Goal: Transaction & Acquisition: Purchase product/service

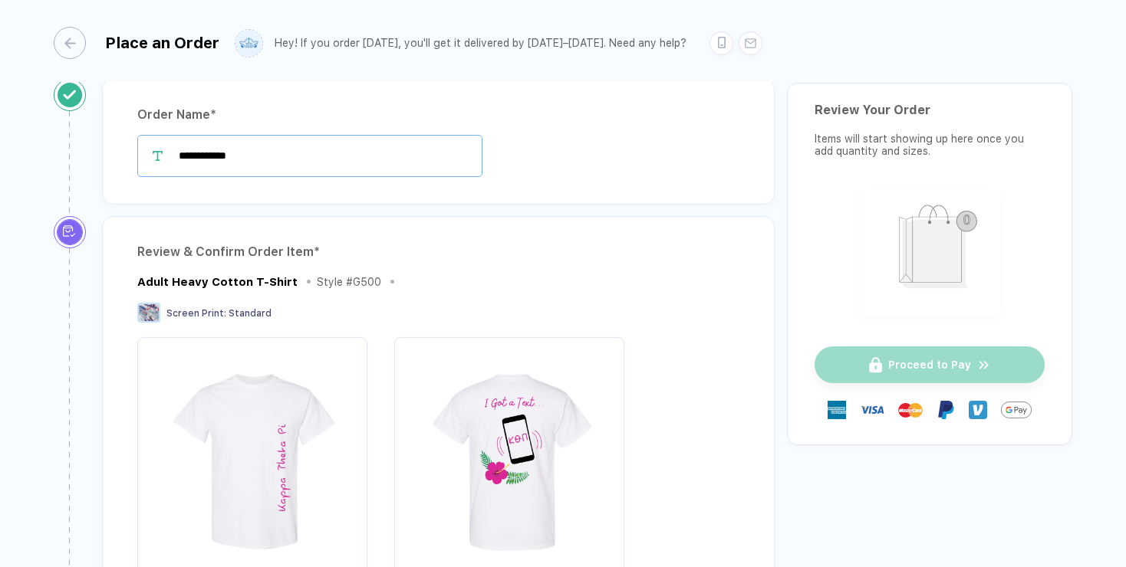
scroll to position [9, 0]
click at [283, 166] on input "**********" at bounding box center [309, 157] width 345 height 42
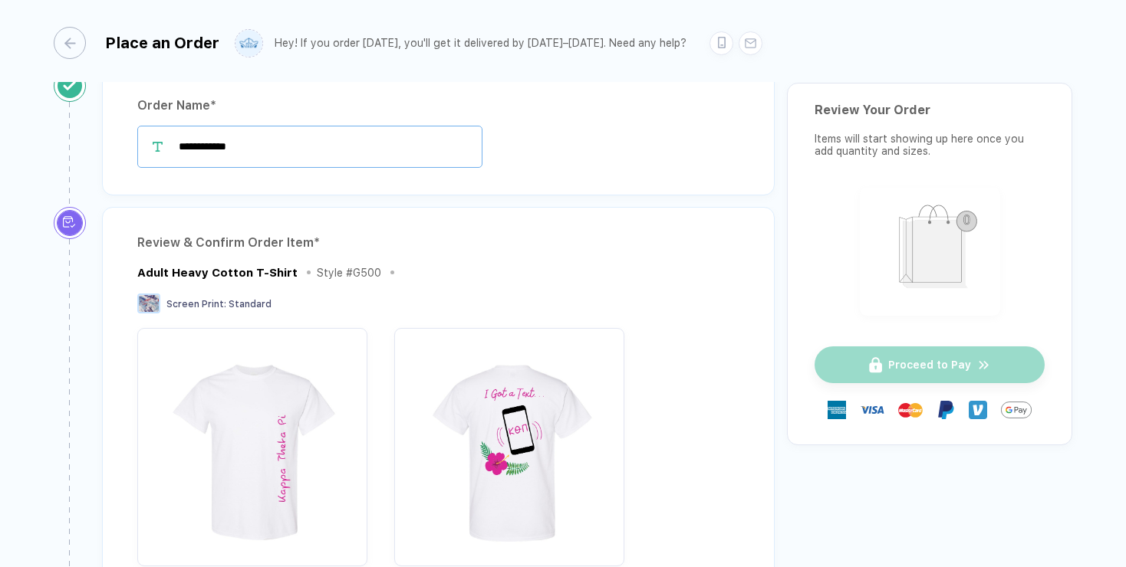
scroll to position [11, 0]
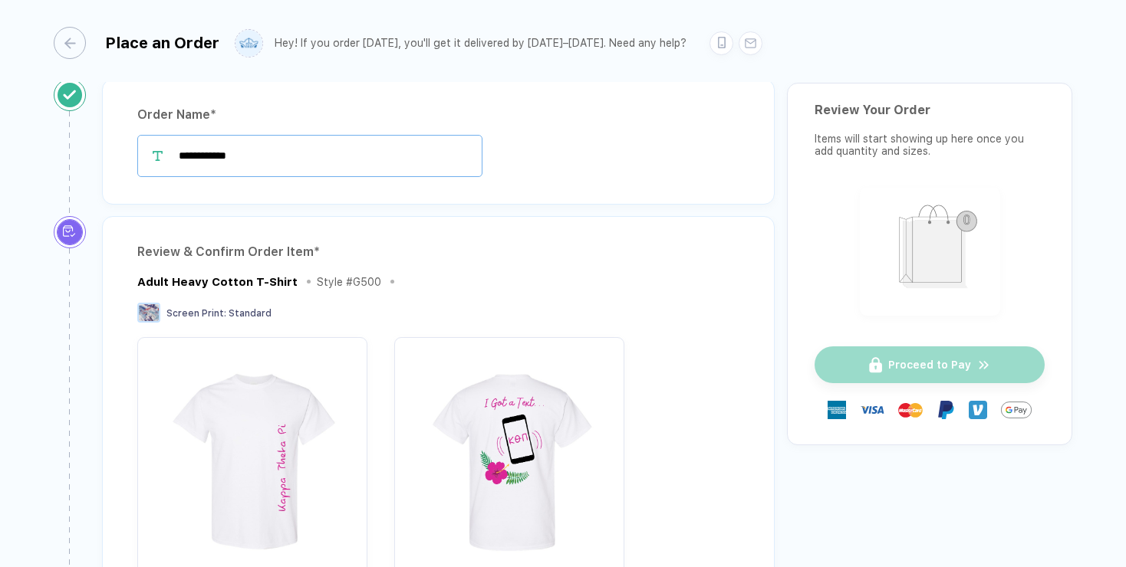
click at [180, 153] on input "**********" at bounding box center [309, 156] width 345 height 42
type input "**********"
click at [67, 333] on div "Review & Confirm Order Item * Adult Heavy Cotton T-Shirt Style # G500 Screen Pr…" at bounding box center [420, 517] width 733 height 602
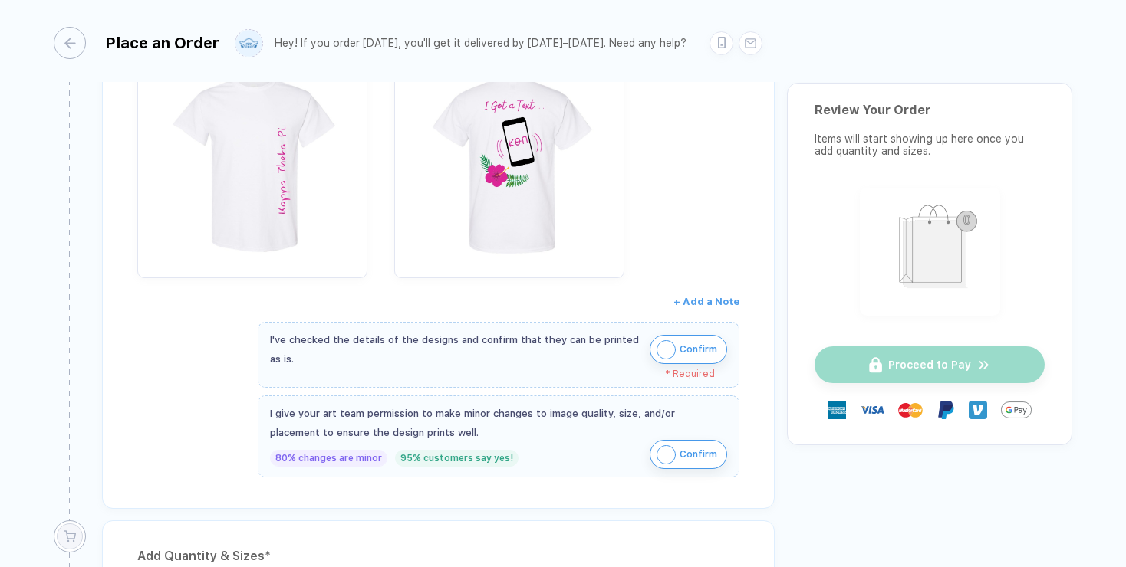
scroll to position [309, 0]
click at [699, 344] on span "Confirm" at bounding box center [698, 349] width 38 height 25
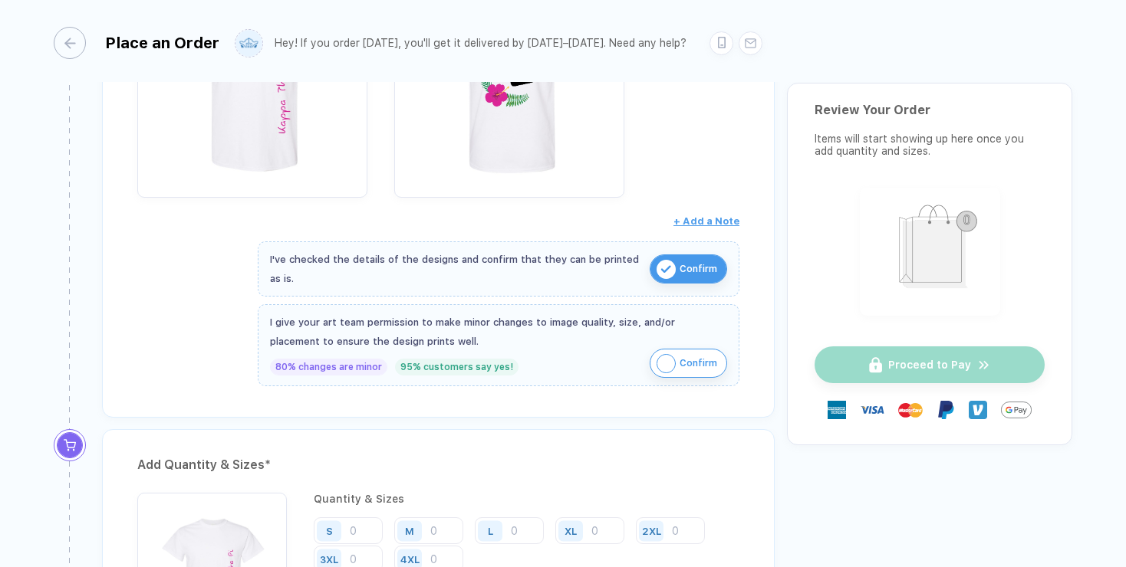
scroll to position [393, 0]
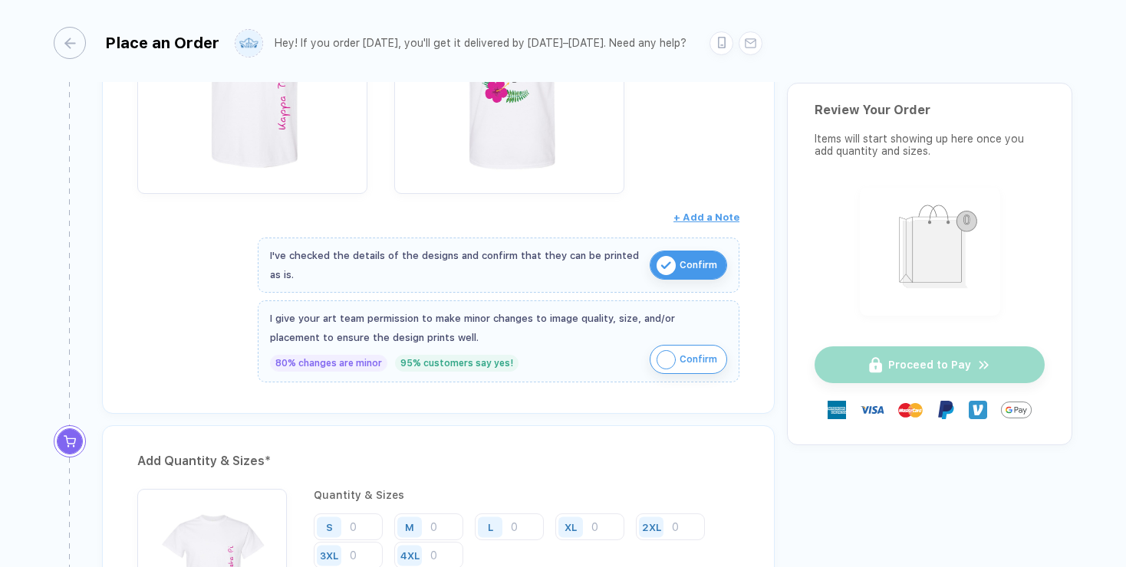
click at [693, 360] on span "Confirm" at bounding box center [698, 359] width 38 height 25
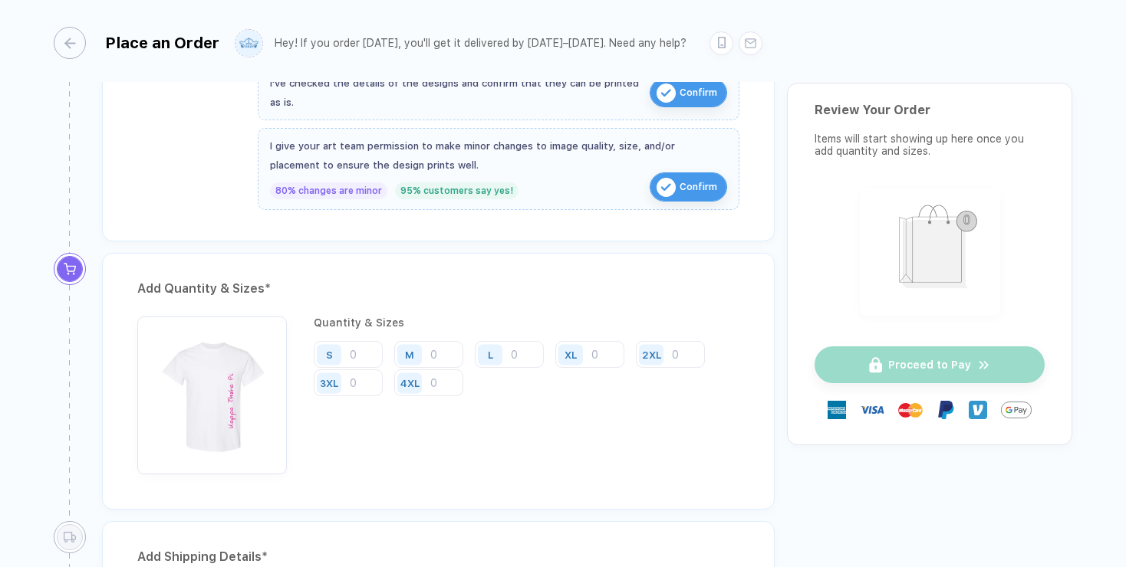
scroll to position [661, 0]
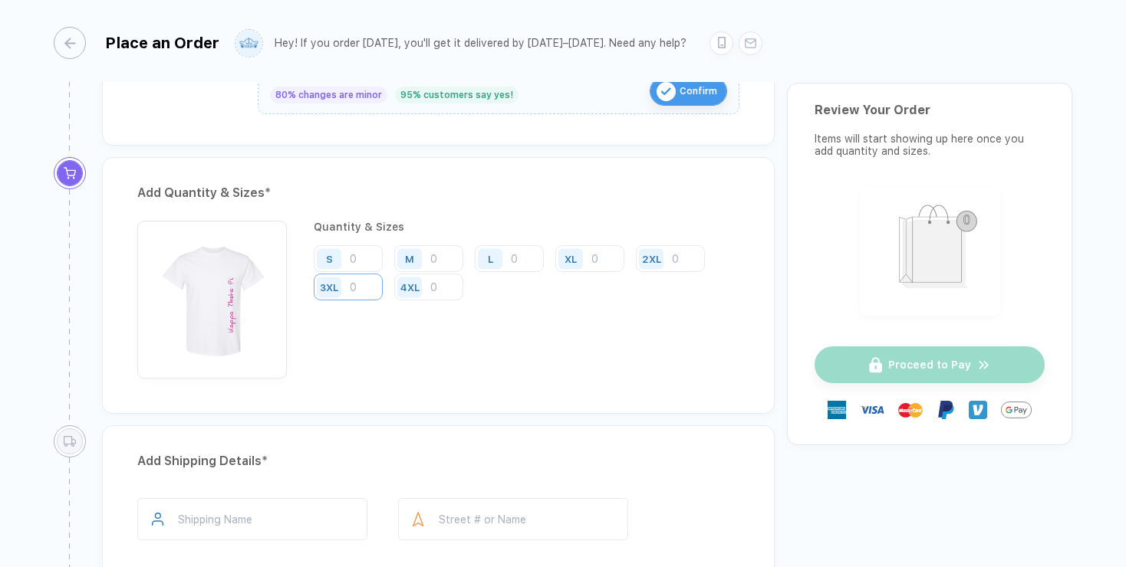
click at [354, 288] on input "number" at bounding box center [348, 287] width 69 height 27
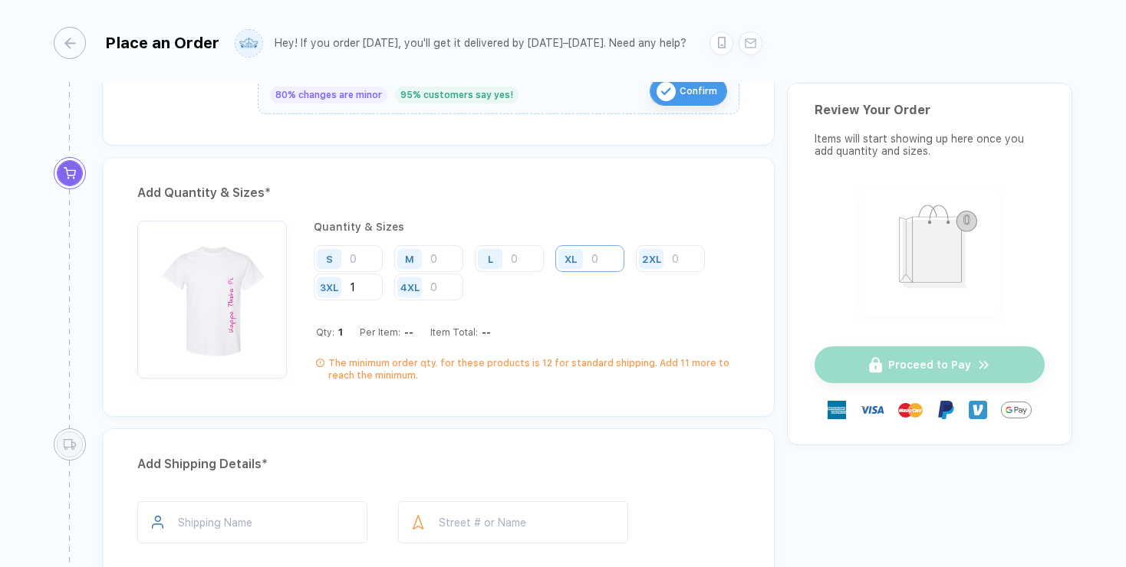
type input "1"
click at [608, 256] on input "number" at bounding box center [589, 258] width 69 height 27
click at [445, 258] on input "number" at bounding box center [428, 258] width 69 height 27
click at [605, 268] on input "number" at bounding box center [589, 258] width 69 height 27
type input "4"
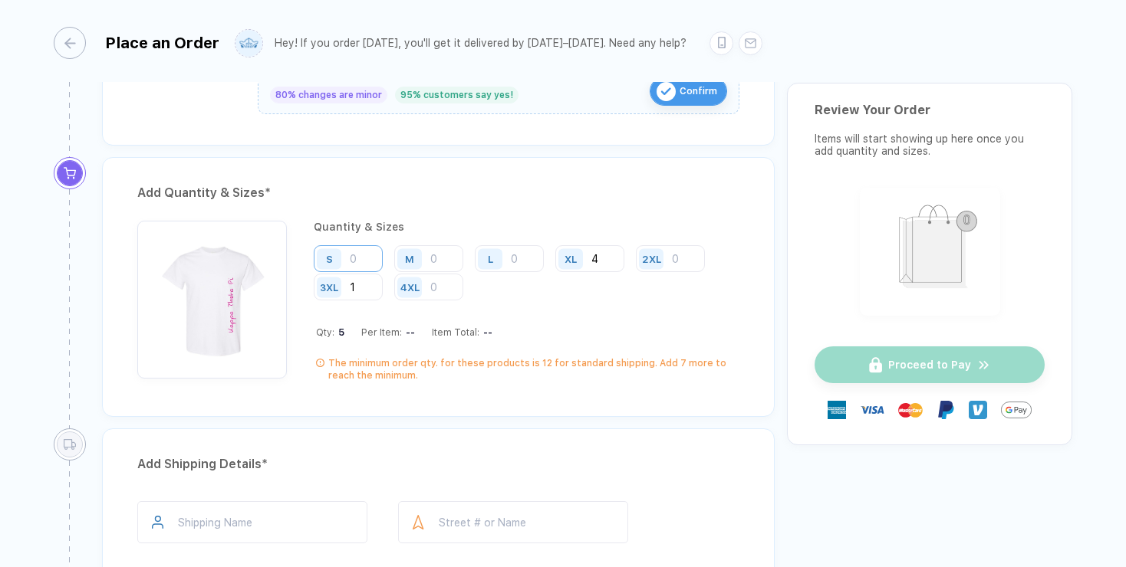
click at [360, 254] on input "number" at bounding box center [348, 258] width 69 height 27
type input "2"
click at [439, 266] on input "number" at bounding box center [428, 258] width 69 height 27
click at [515, 258] on input "number" at bounding box center [509, 258] width 69 height 27
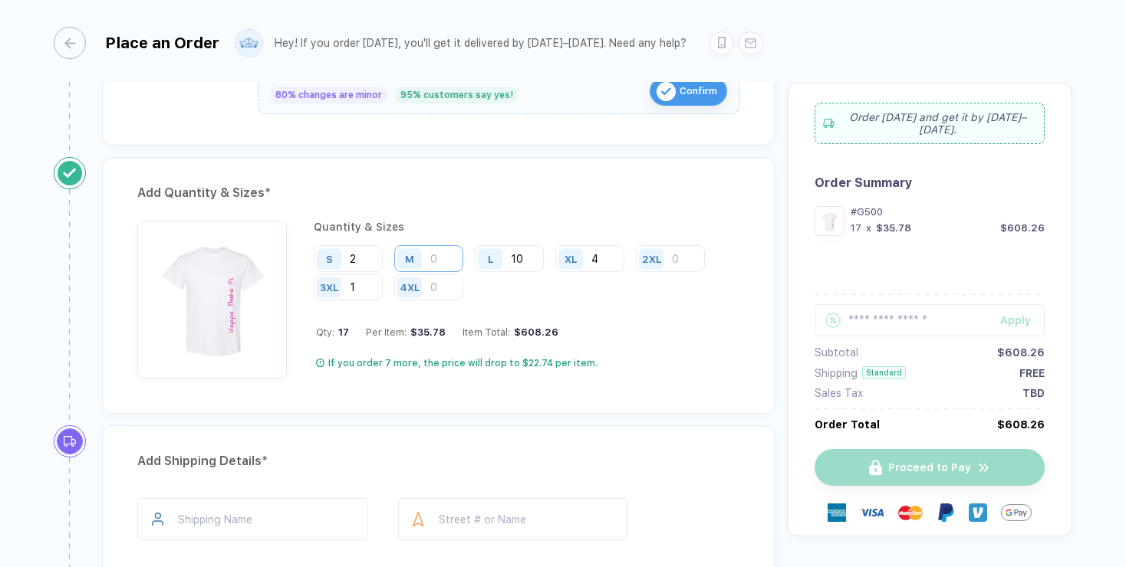
type input "10"
click at [447, 259] on input "number" at bounding box center [428, 258] width 69 height 27
type input "20"
click at [370, 262] on input "2" at bounding box center [348, 258] width 69 height 27
type input "5"
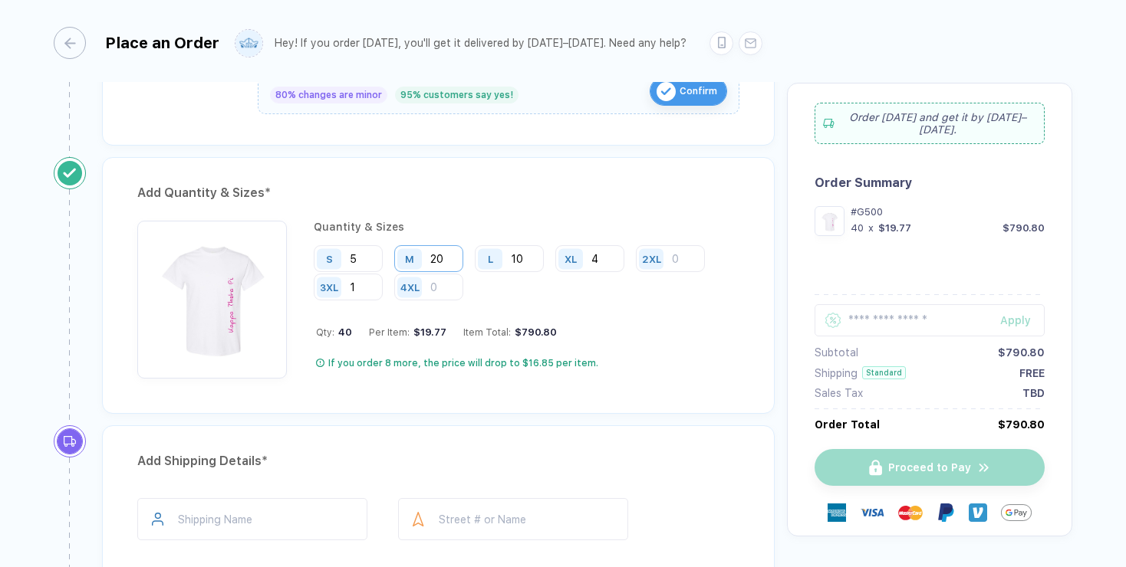
click at [439, 257] on input "20" at bounding box center [428, 258] width 69 height 27
type input "30"
click at [516, 258] on input "10" at bounding box center [509, 258] width 69 height 27
type input "1"
type input "3"
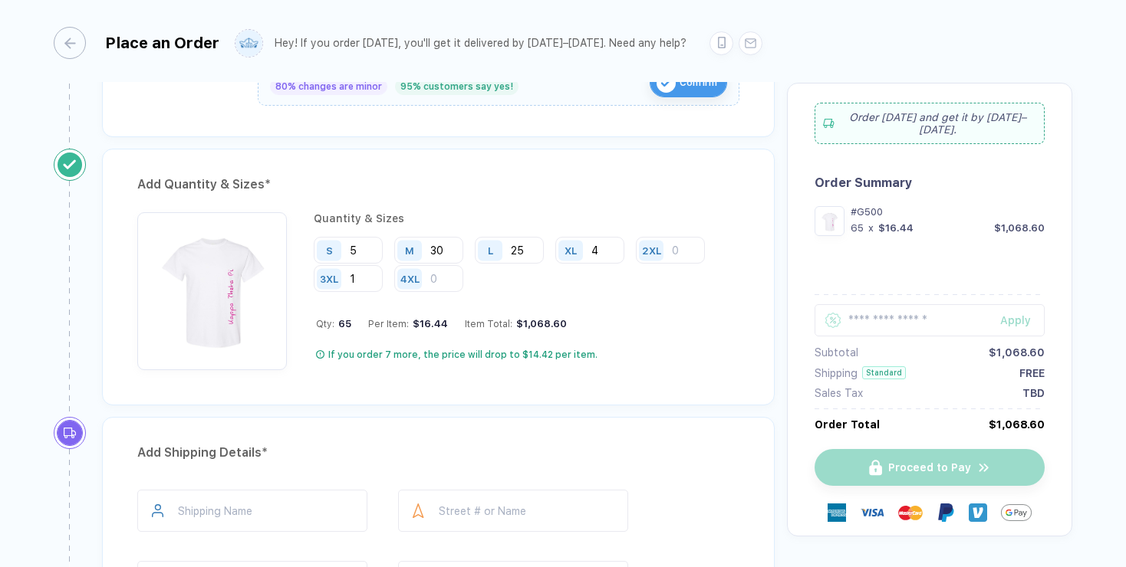
scroll to position [680, 0]
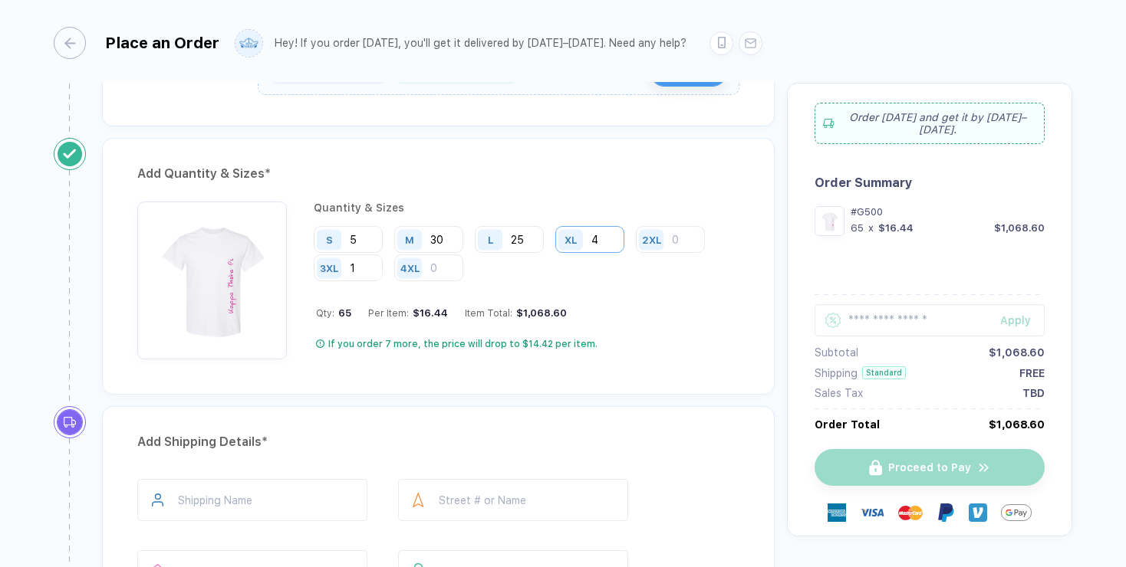
type input "25"
click at [616, 245] on input "4" at bounding box center [589, 239] width 69 height 27
type input "7"
click at [699, 237] on input "number" at bounding box center [670, 239] width 69 height 27
type input "2"
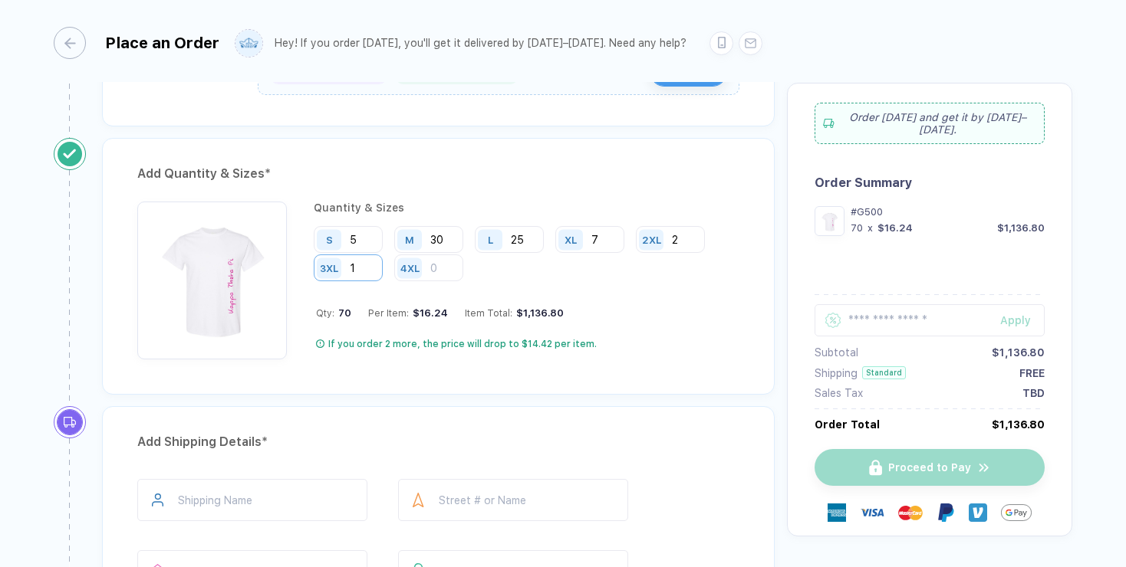
click at [364, 275] on input "1" at bounding box center [348, 268] width 69 height 27
type input "2"
click at [369, 239] on input "5" at bounding box center [348, 239] width 69 height 27
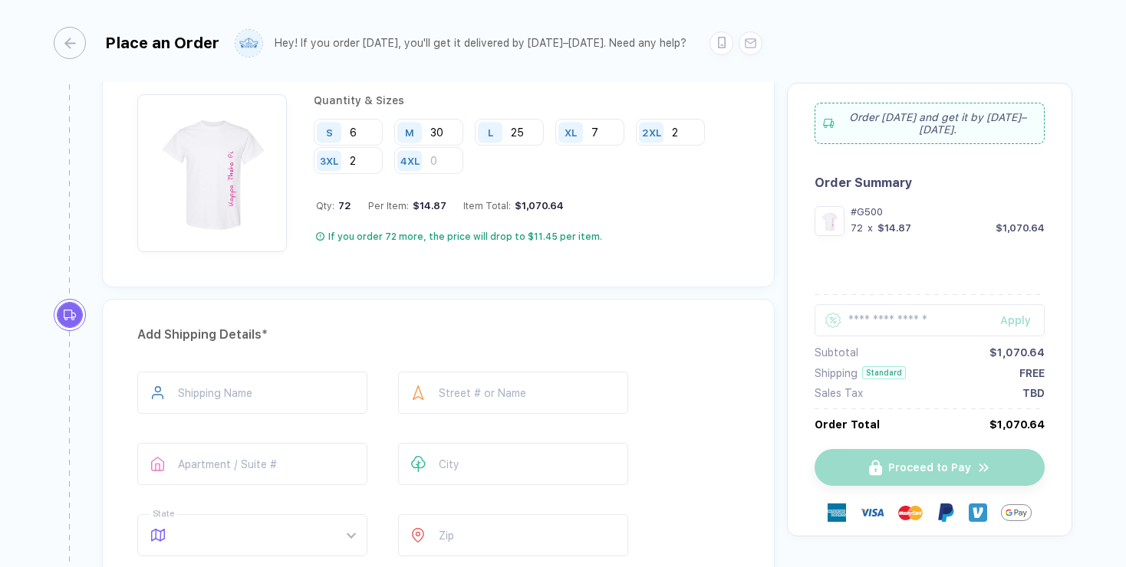
scroll to position [798, 0]
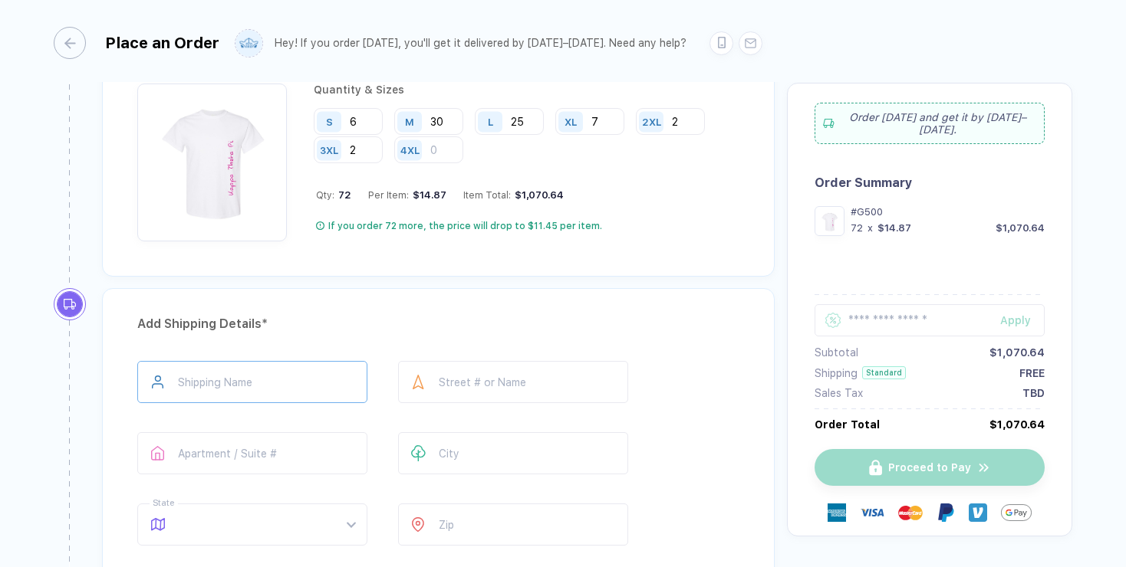
type input "6"
click at [254, 380] on input "text" at bounding box center [252, 382] width 230 height 42
type input "********"
click at [443, 383] on input "text" at bounding box center [513, 382] width 230 height 42
type input "**********"
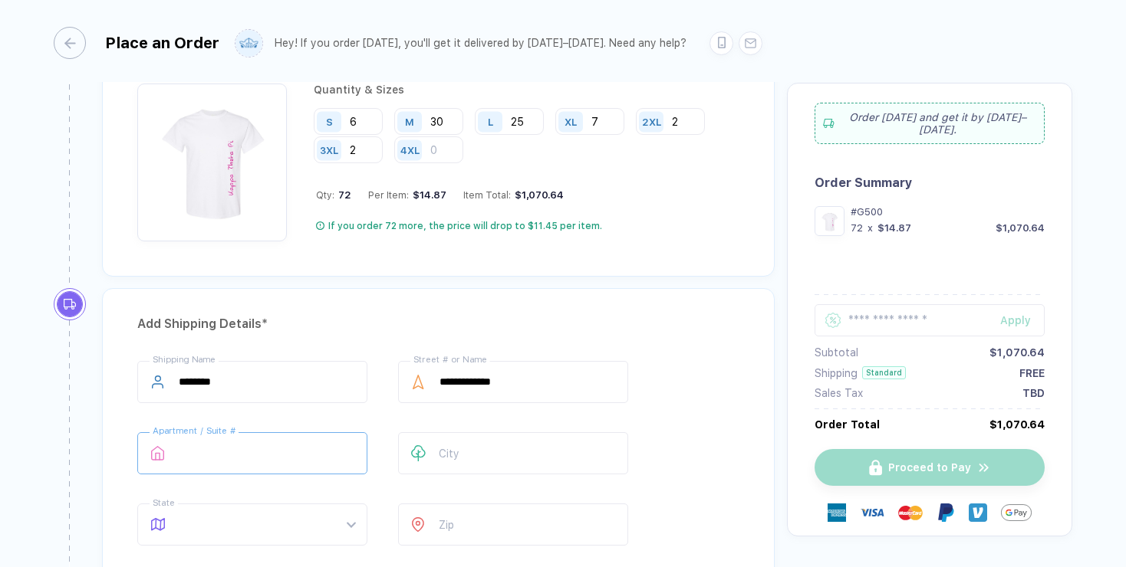
click at [288, 448] on input "text" at bounding box center [252, 453] width 230 height 42
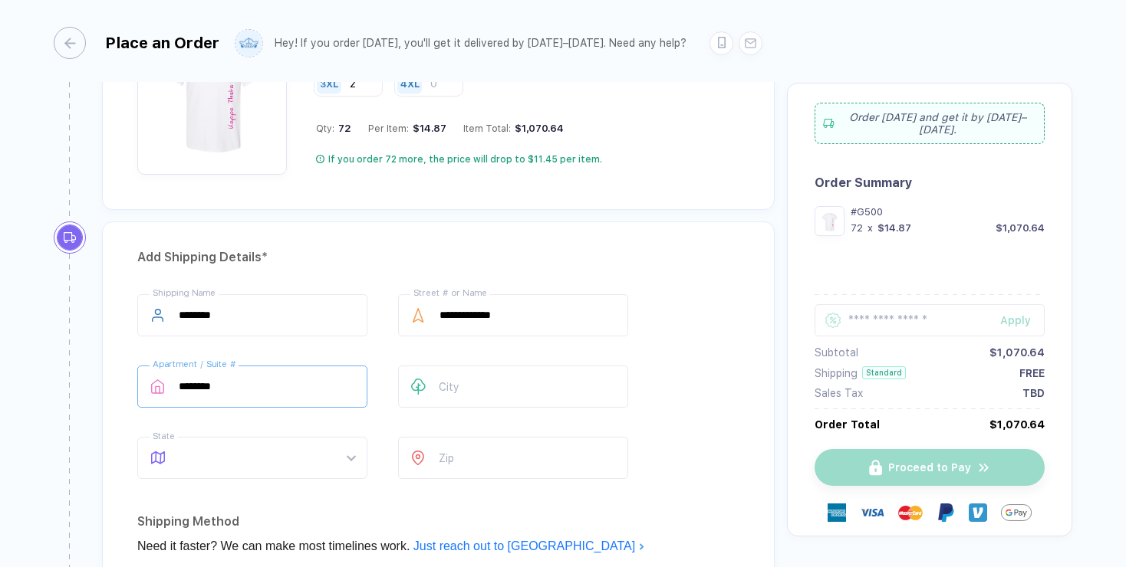
scroll to position [866, 0]
type input "********"
click at [462, 380] on input "text" at bounding box center [513, 386] width 230 height 42
click at [304, 458] on span at bounding box center [267, 457] width 176 height 41
type input "******"
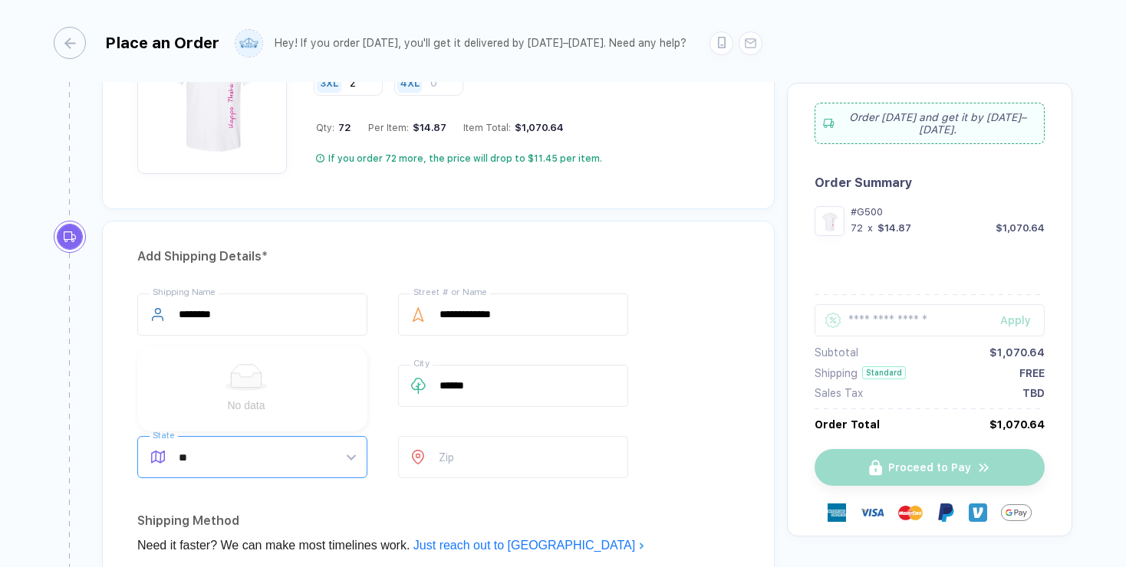
type input "*"
click at [268, 410] on div "GA" at bounding box center [246, 411] width 187 height 17
click at [468, 459] on input "number" at bounding box center [513, 457] width 230 height 42
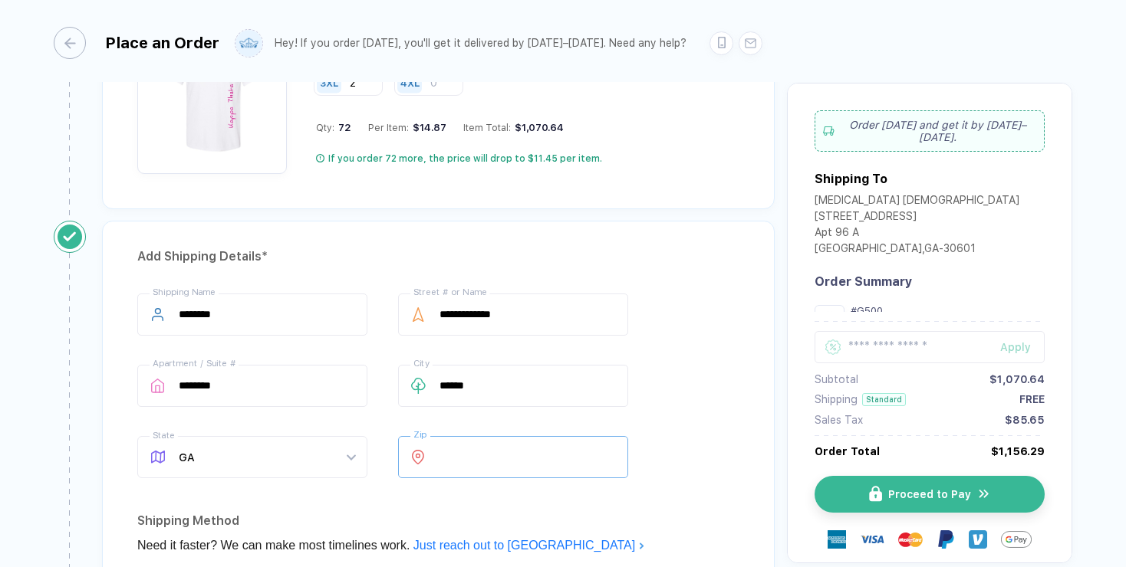
type input "*****"
click at [708, 379] on div "**********" at bounding box center [438, 389] width 602 height 191
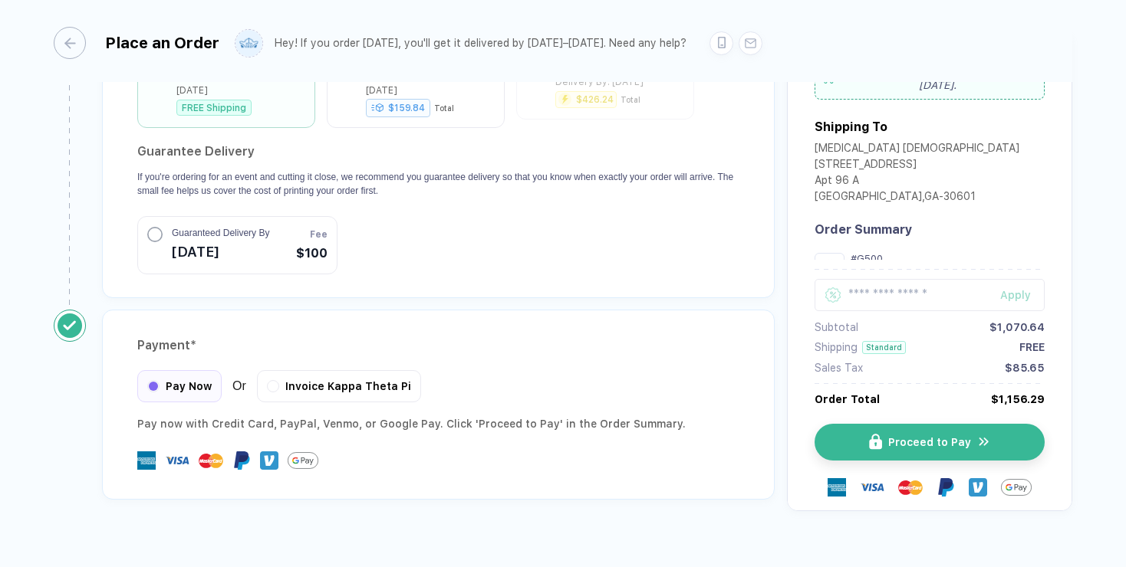
scroll to position [1406, 0]
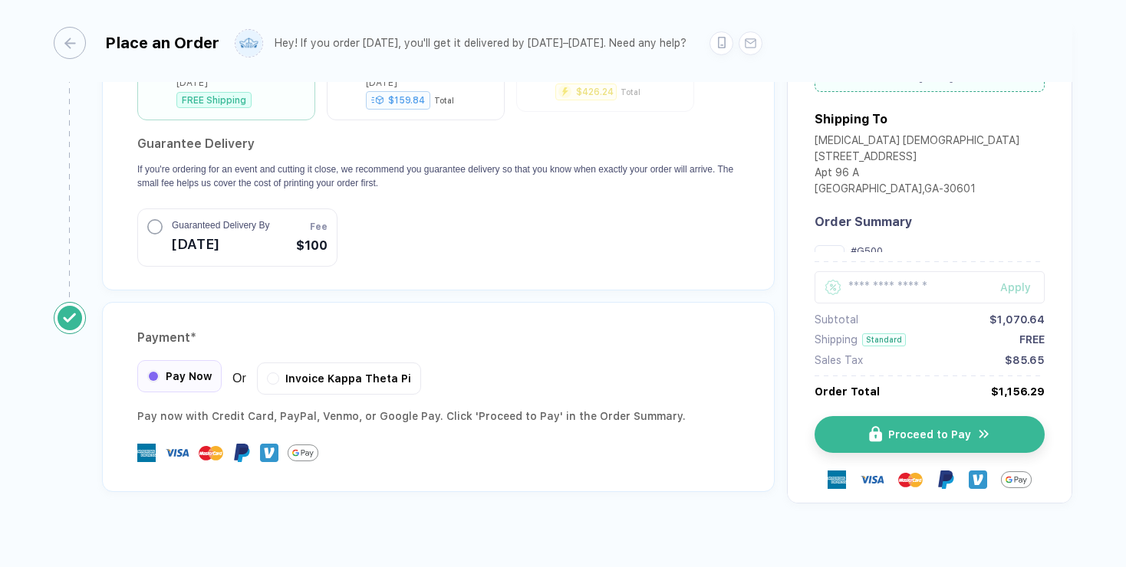
click at [192, 369] on div "Pay Now" at bounding box center [179, 376] width 84 height 32
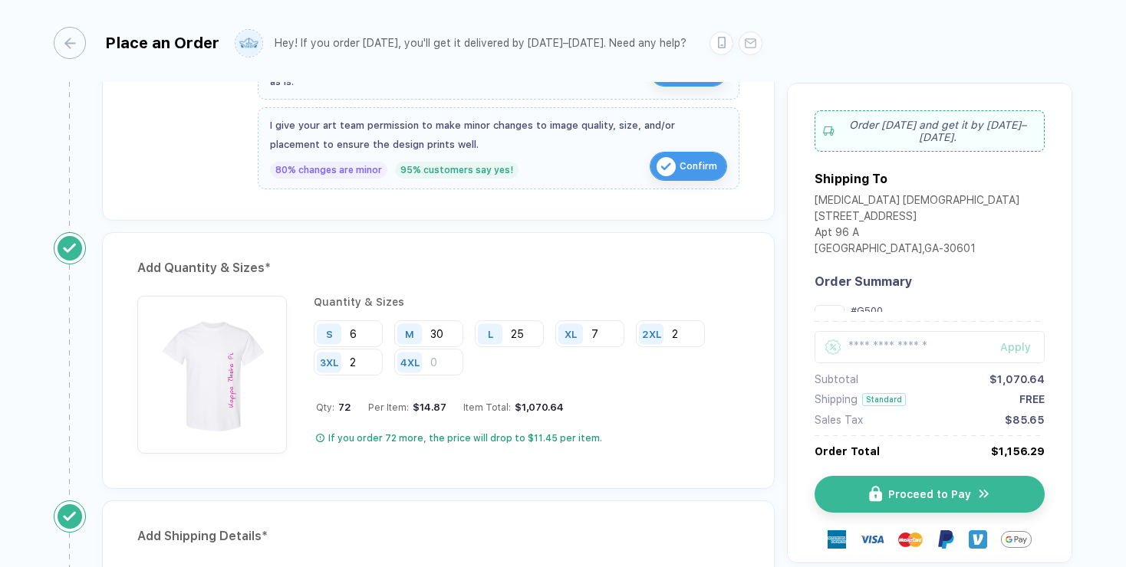
scroll to position [586, 0]
click at [374, 360] on input "2" at bounding box center [348, 362] width 69 height 27
type input "1"
click at [367, 330] on input "6" at bounding box center [348, 334] width 69 height 27
type input "7"
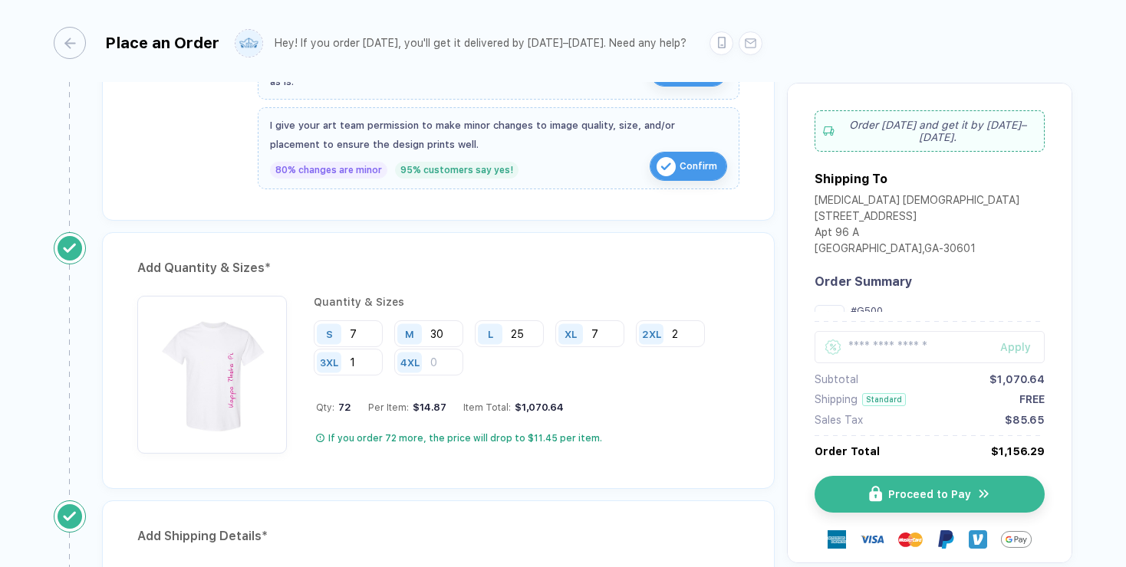
click at [474, 271] on div "Add Quantity & Sizes *" at bounding box center [438, 268] width 602 height 25
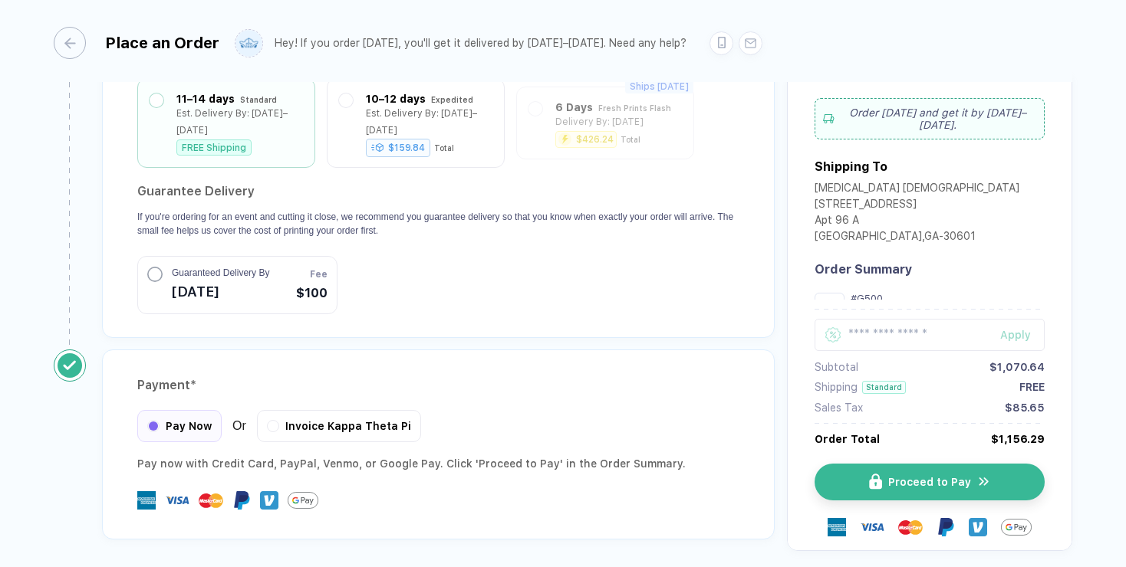
scroll to position [1406, 0]
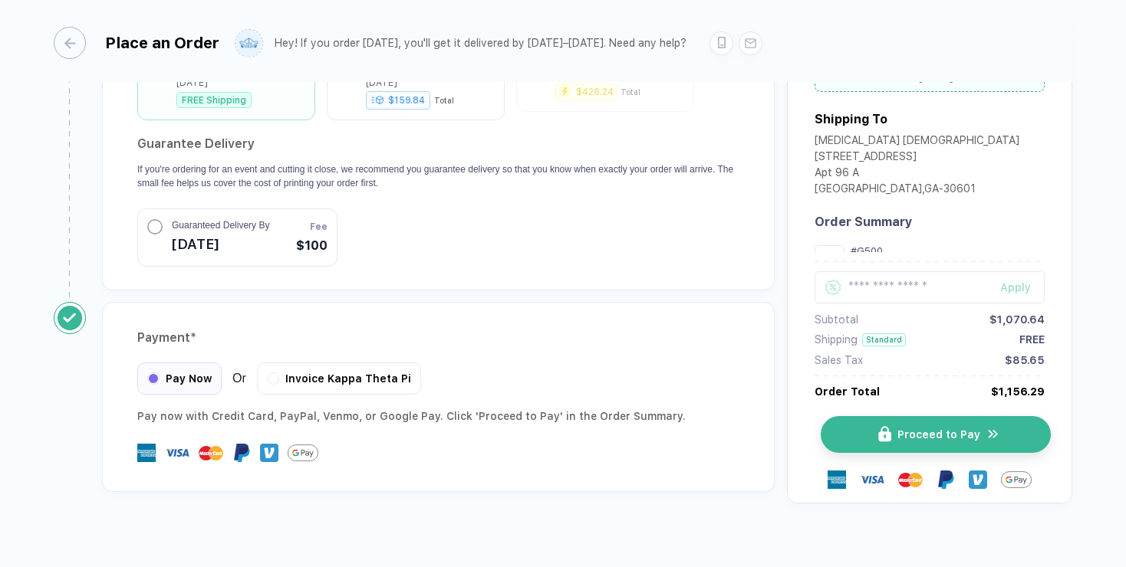
click at [886, 427] on img "button" at bounding box center [884, 435] width 13 height 16
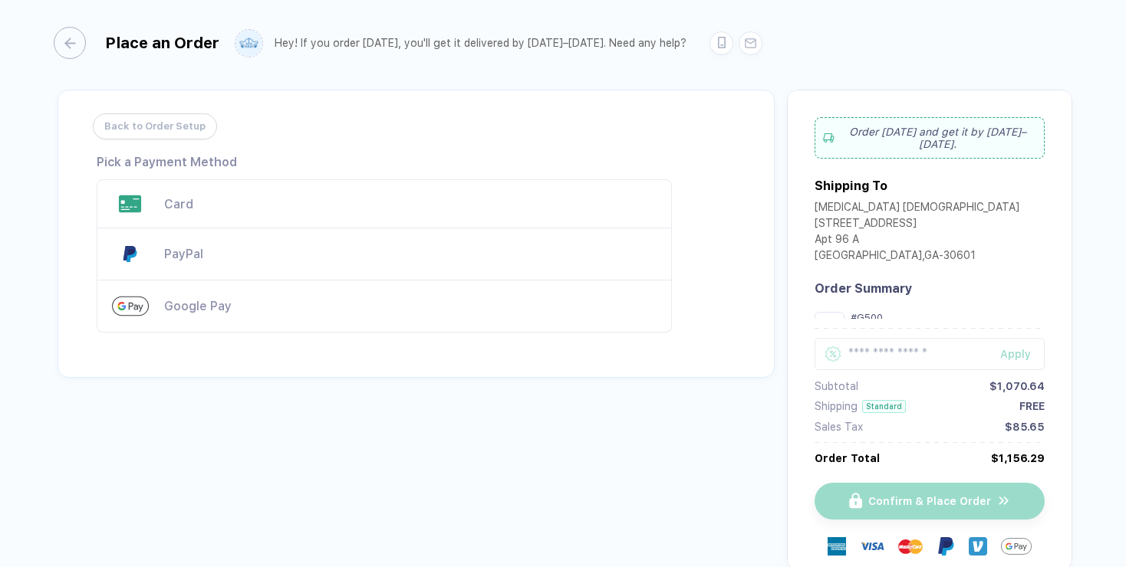
click at [199, 207] on div "Card" at bounding box center [410, 204] width 492 height 15
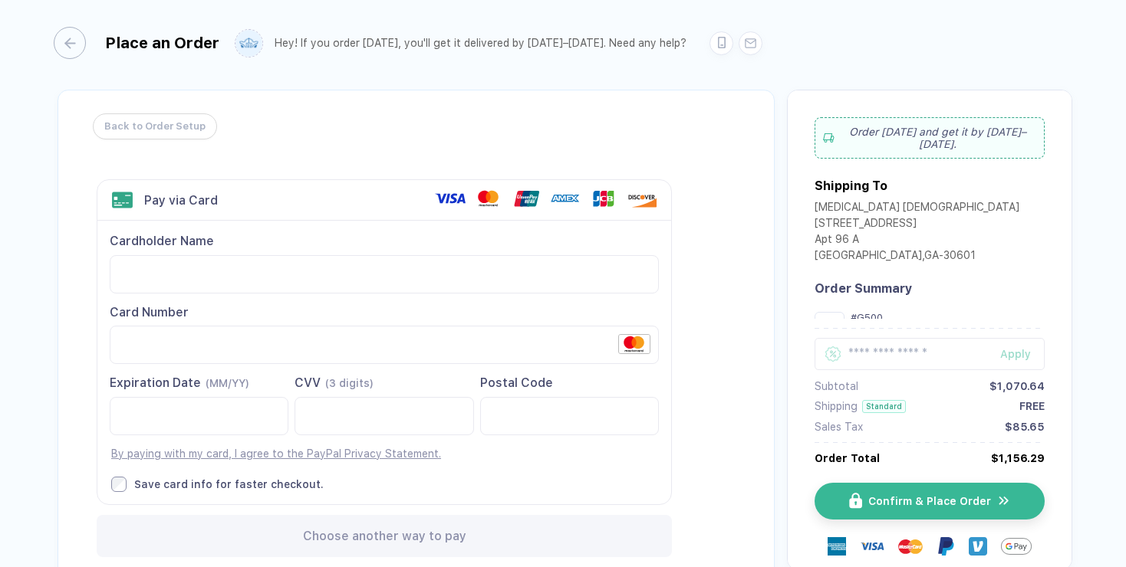
click at [80, 402] on div "Back to Order Setup Visa MasterCard Union Pay American Express JCB Discover Din…" at bounding box center [416, 339] width 717 height 499
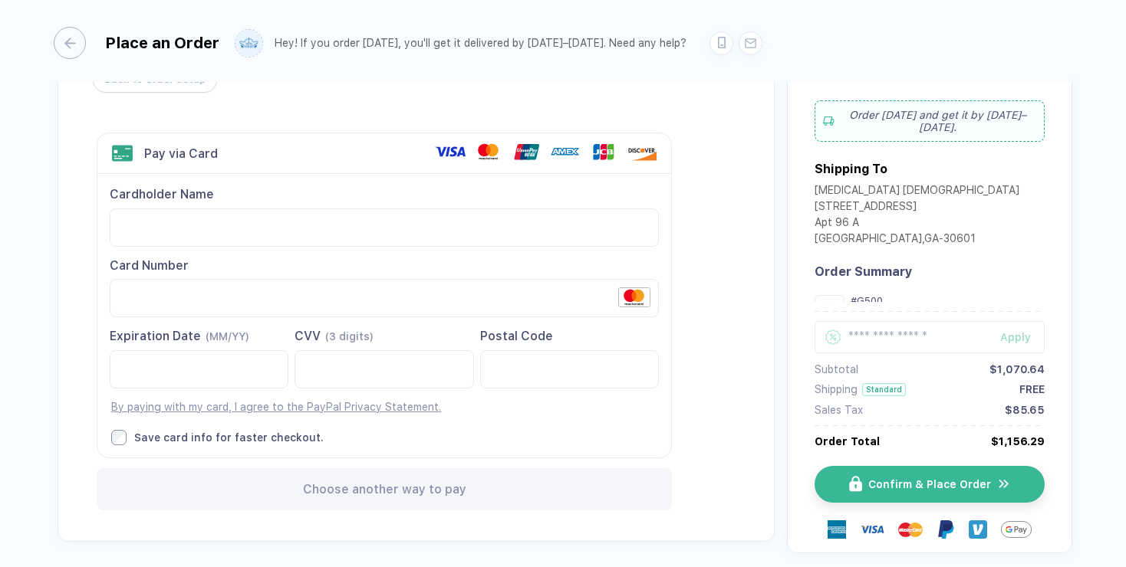
scroll to position [44, 0]
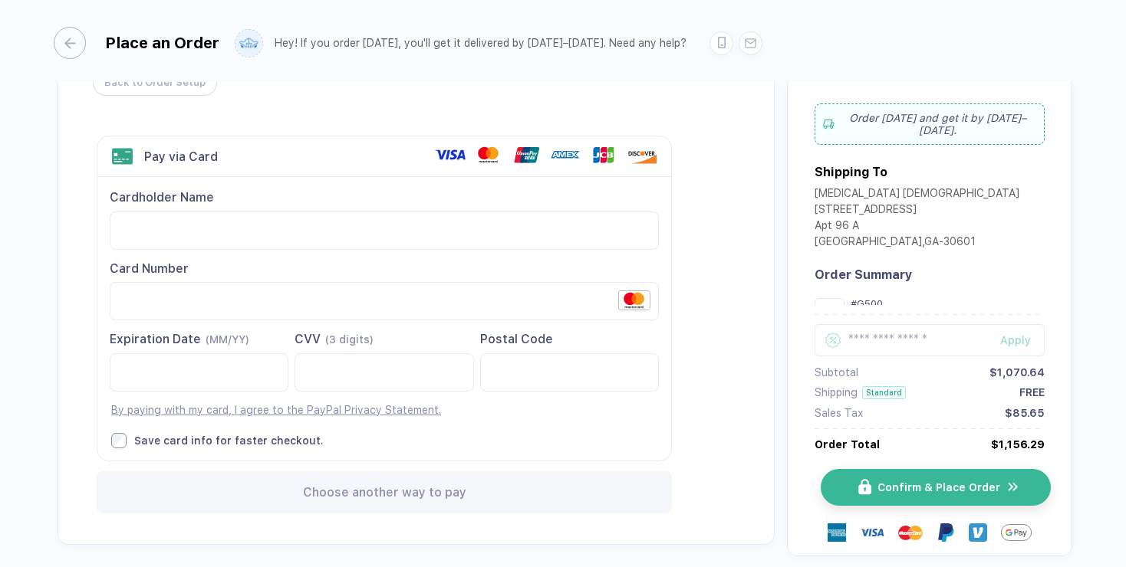
click at [863, 479] on img "button" at bounding box center [864, 487] width 13 height 16
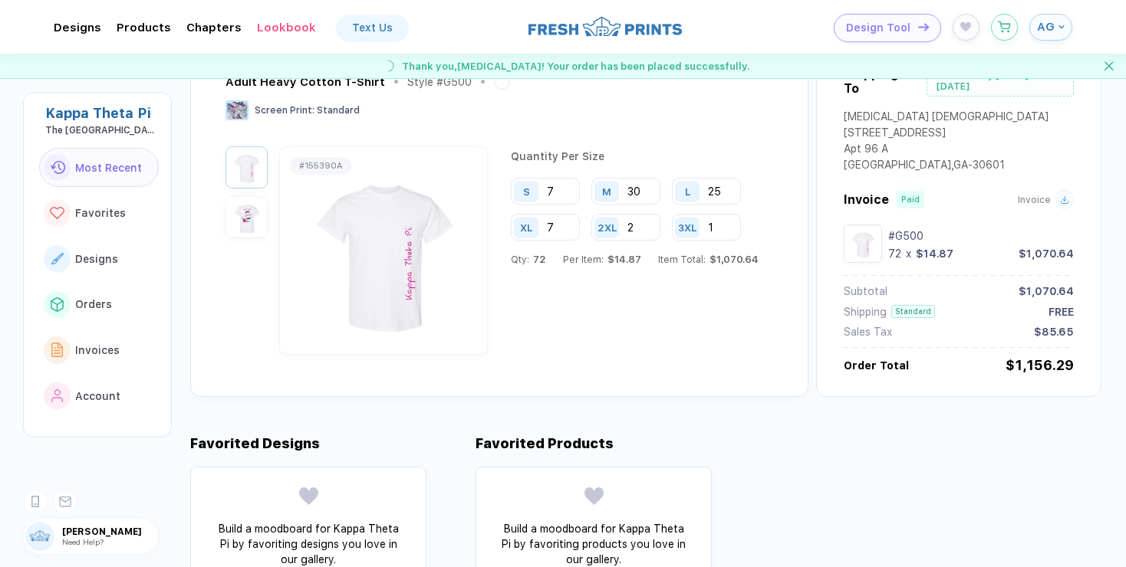
scroll to position [122, 0]
